Goal: Transaction & Acquisition: Download file/media

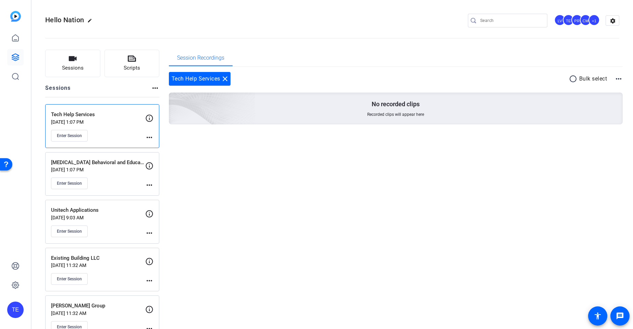
click at [113, 177] on div "[MEDICAL_DATA] Behavioral and Educational Service [DATE] 1:07 PM Enter Session" at bounding box center [98, 174] width 94 height 31
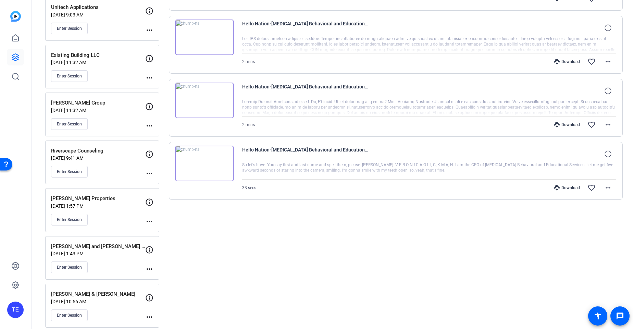
scroll to position [204, 0]
click at [614, 188] on span at bounding box center [608, 186] width 16 height 16
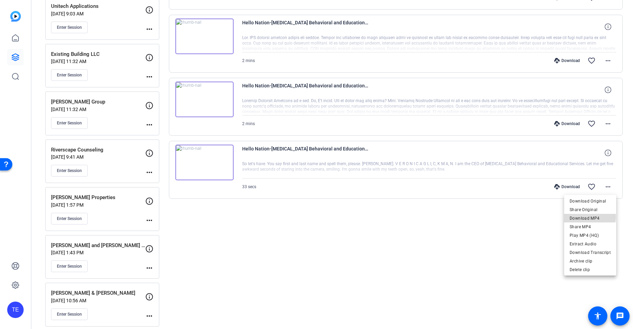
click at [589, 217] on span "Download MP4" at bounding box center [589, 218] width 41 height 8
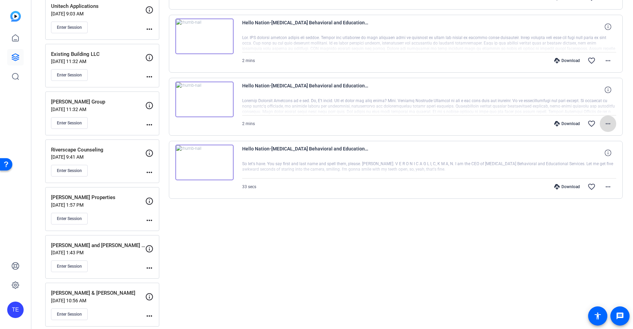
click at [609, 123] on mat-icon "more_horiz" at bounding box center [608, 124] width 8 height 8
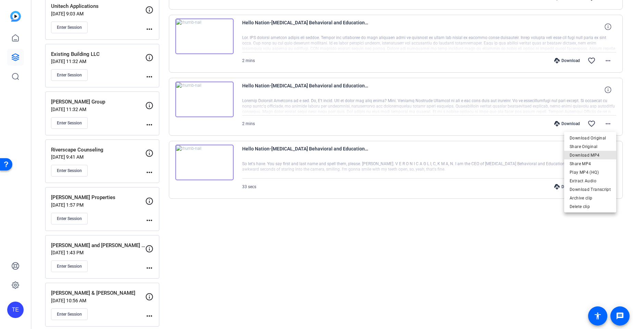
drag, startPoint x: 595, startPoint y: 155, endPoint x: 592, endPoint y: 139, distance: 16.0
click at [595, 155] on span "Download MP4" at bounding box center [589, 155] width 41 height 8
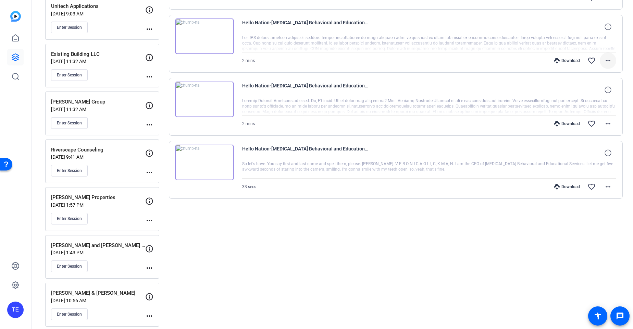
click at [609, 61] on mat-icon "more_horiz" at bounding box center [608, 60] width 8 height 8
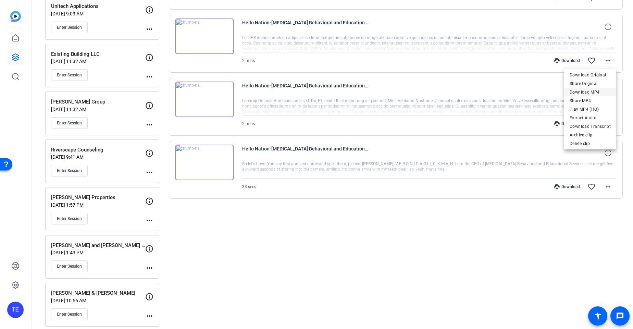
click at [592, 91] on span "Download MP4" at bounding box center [589, 92] width 41 height 8
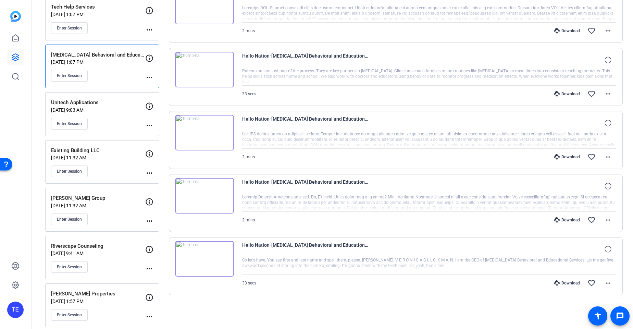
scroll to position [75, 0]
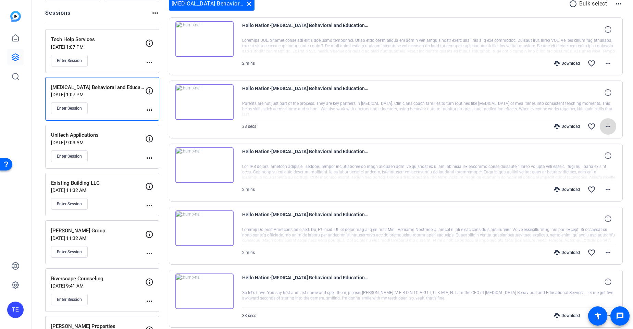
click at [605, 123] on mat-icon "more_horiz" at bounding box center [608, 126] width 8 height 8
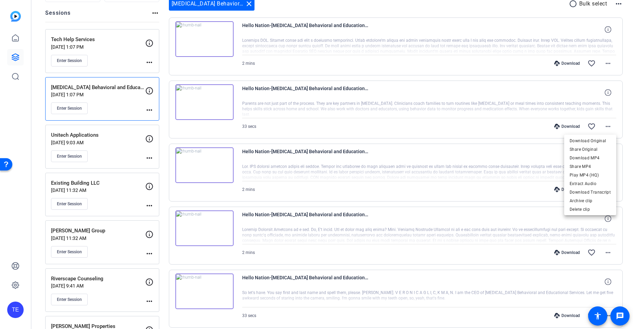
drag, startPoint x: 598, startPoint y: 158, endPoint x: 605, endPoint y: 141, distance: 17.9
click at [598, 158] on span "Download MP4" at bounding box center [589, 158] width 41 height 8
click at [606, 61] on mat-icon "more_horiz" at bounding box center [608, 63] width 8 height 8
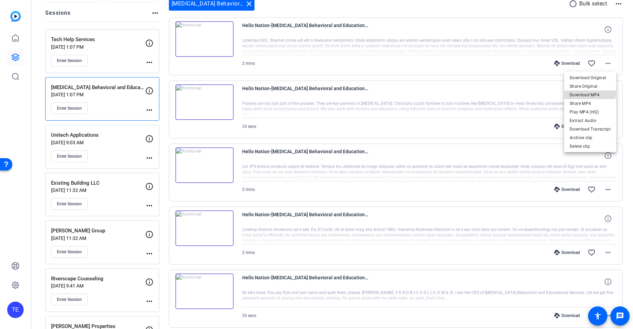
click at [590, 91] on span "Download MP4" at bounding box center [589, 95] width 41 height 8
click at [103, 55] on div "Enter Session" at bounding box center [98, 61] width 94 height 12
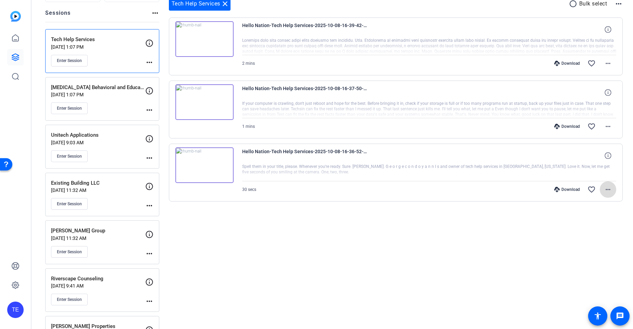
click at [604, 189] on mat-icon "more_horiz" at bounding box center [608, 189] width 8 height 8
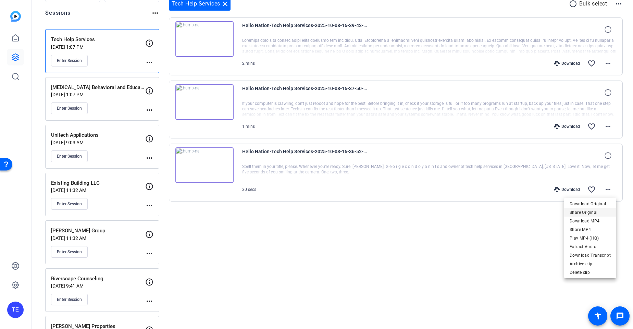
drag, startPoint x: 594, startPoint y: 219, endPoint x: 593, endPoint y: 215, distance: 4.2
click at [593, 219] on span "Download MP4" at bounding box center [589, 221] width 41 height 8
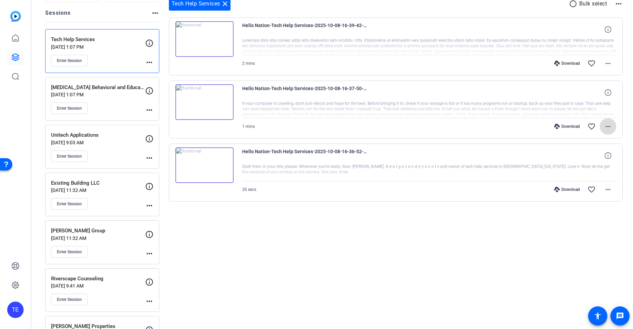
click at [608, 126] on mat-icon "more_horiz" at bounding box center [608, 126] width 8 height 8
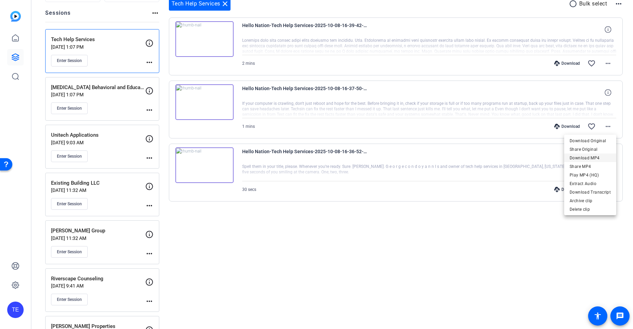
click at [596, 157] on span "Download MP4" at bounding box center [589, 158] width 41 height 8
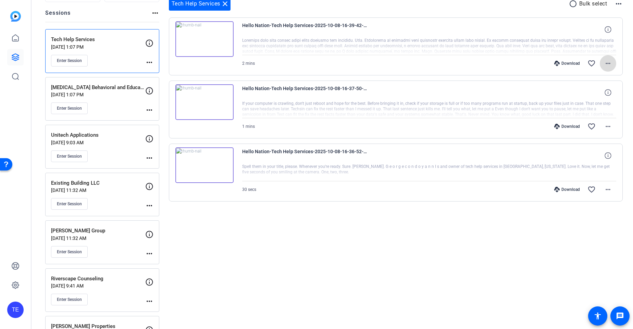
click at [609, 60] on mat-icon "more_horiz" at bounding box center [608, 63] width 8 height 8
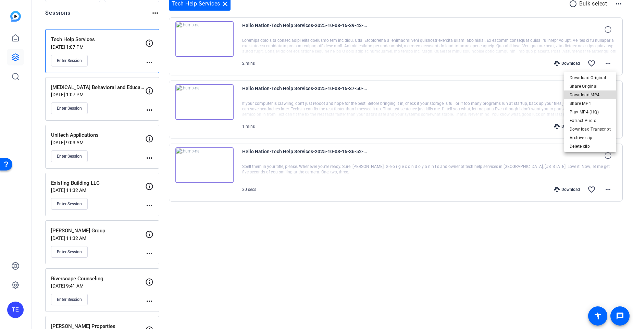
click at [591, 95] on span "Download MP4" at bounding box center [589, 95] width 41 height 8
